Goal: Communication & Community: Answer question/provide support

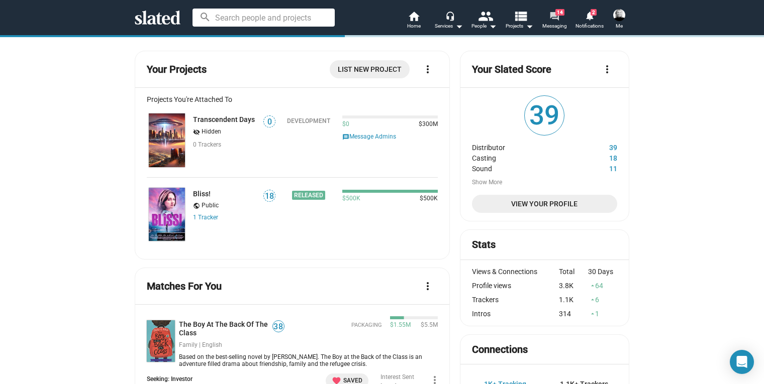
click at [560, 17] on link "forum 14 Messaging" at bounding box center [554, 21] width 35 height 22
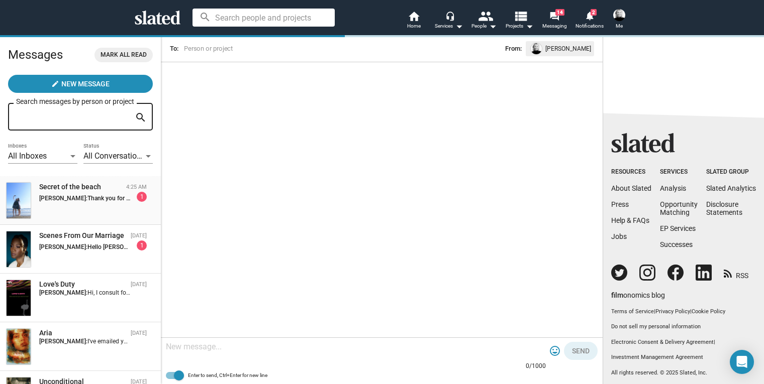
click at [72, 196] on strong "[PERSON_NAME]:" at bounding box center [63, 198] width 48 height 7
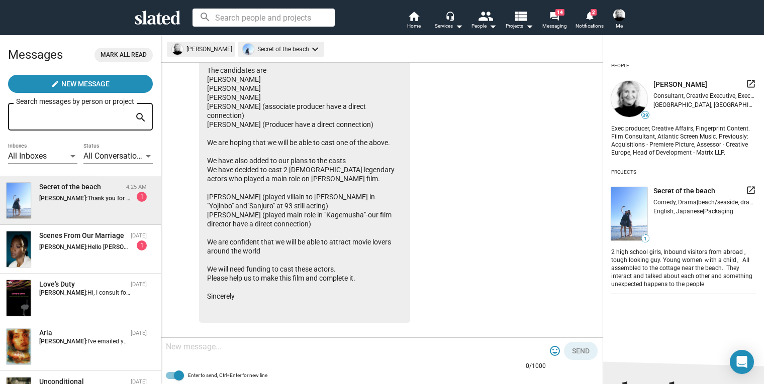
scroll to position [1178, 0]
click at [227, 350] on textarea at bounding box center [356, 347] width 380 height 10
type textarea "T"
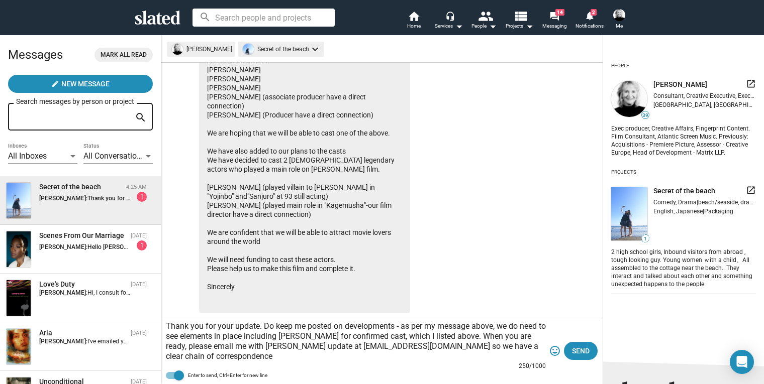
scroll to position [1198, 0]
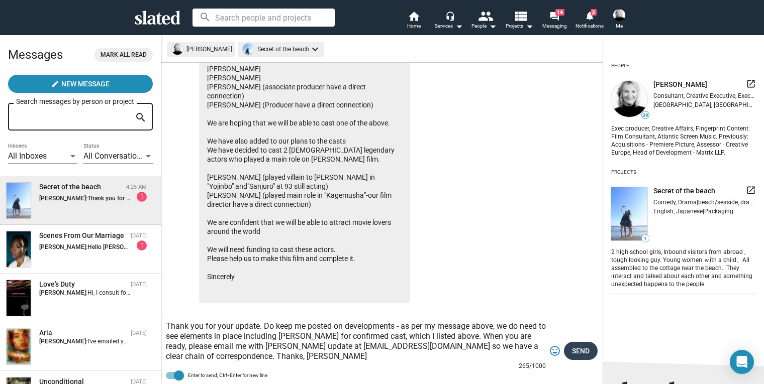
type textarea "Thank you for your update. Do keep me posted on developments - as per my messag…"
drag, startPoint x: 589, startPoint y: 352, endPoint x: 495, endPoint y: 307, distance: 104.7
click at [589, 352] on button "Send" at bounding box center [581, 351] width 34 height 18
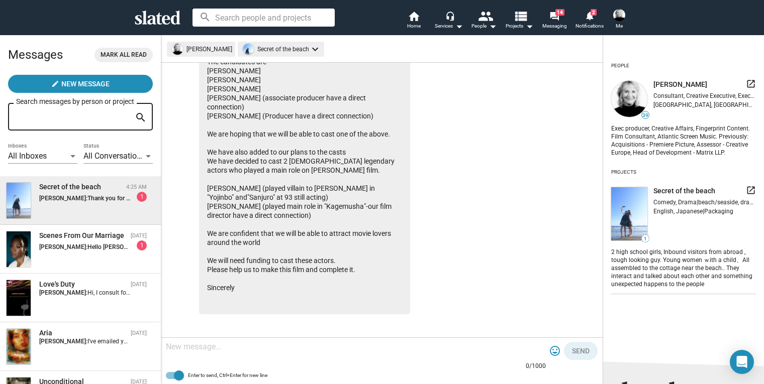
scroll to position [1267, 0]
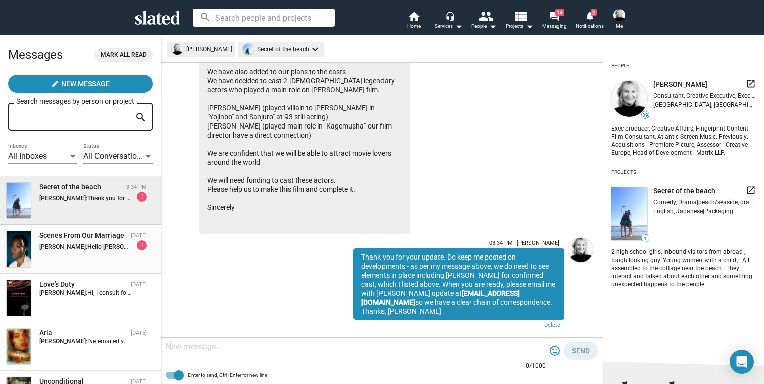
click at [89, 236] on div "Scenes From Our Marriage" at bounding box center [82, 236] width 87 height 10
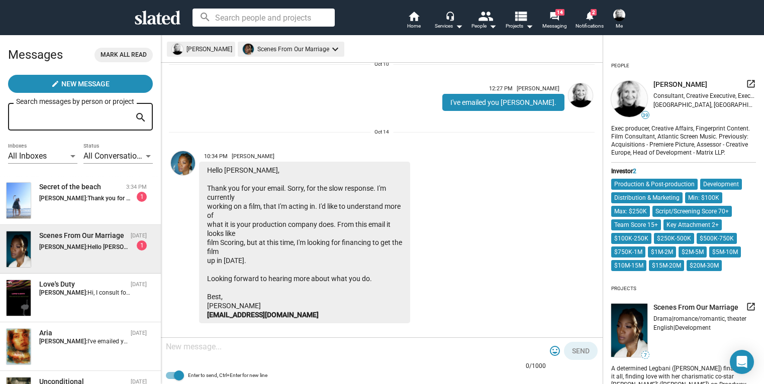
scroll to position [464, 0]
click at [228, 343] on textarea at bounding box center [356, 347] width 380 height 10
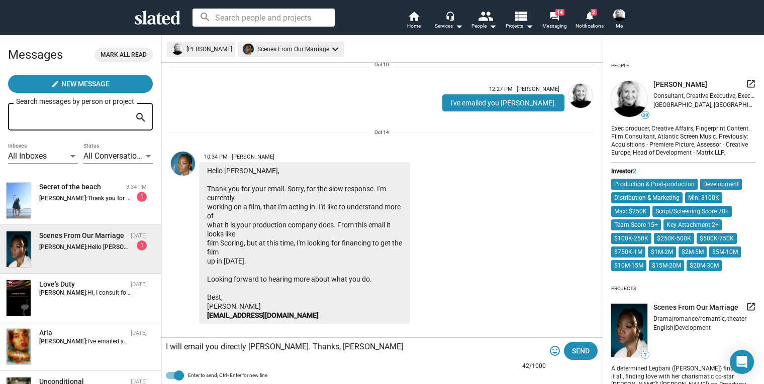
type textarea "I will email you directly [PERSON_NAME]. Thanks, [PERSON_NAME]"
click at [325, 330] on div at bounding box center [382, 337] width 426 height 15
drag, startPoint x: 292, startPoint y: 305, endPoint x: 209, endPoint y: 309, distance: 84.0
click at [209, 309] on div "Hello [PERSON_NAME], Thank you for your email. Sorry, for the slow response. I'…" at bounding box center [304, 243] width 211 height 162
copy link "[EMAIL_ADDRESS][DOMAIN_NAME]"
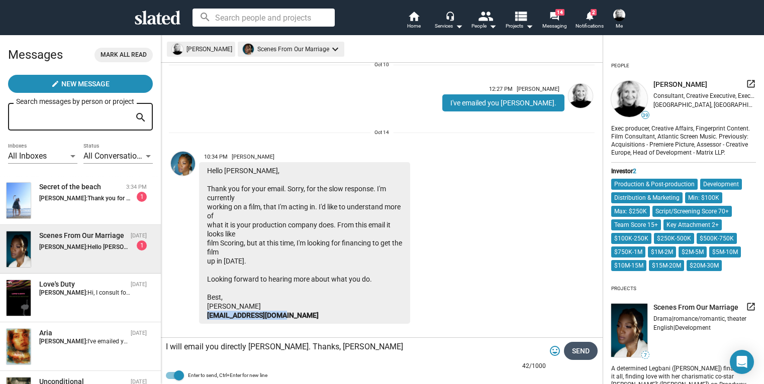
click at [589, 351] on span "Send" at bounding box center [581, 351] width 18 height 18
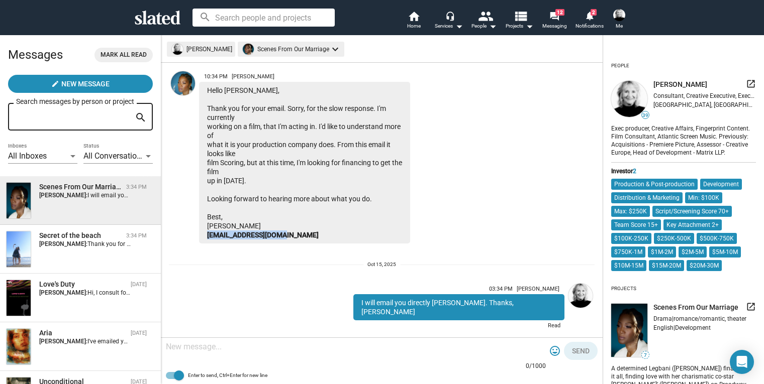
scroll to position [544, 0]
